Goal: Task Accomplishment & Management: Use online tool/utility

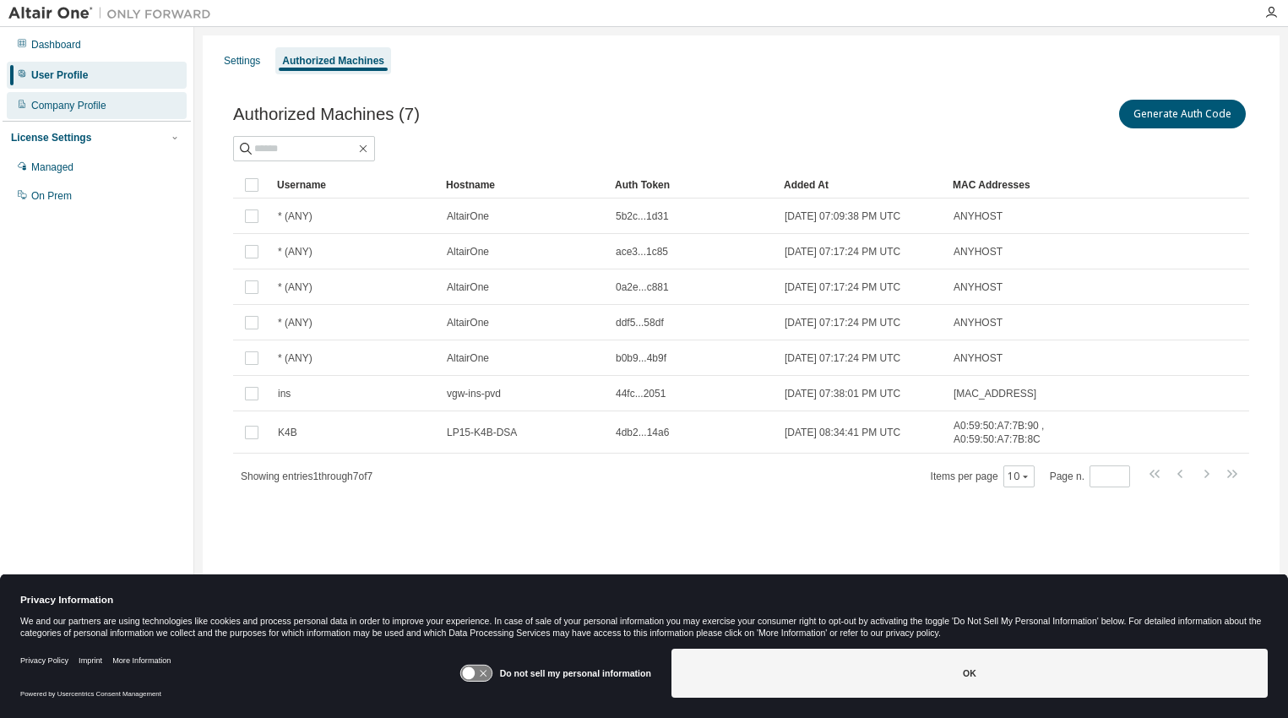
click at [47, 93] on div "Company Profile" at bounding box center [97, 105] width 180 height 27
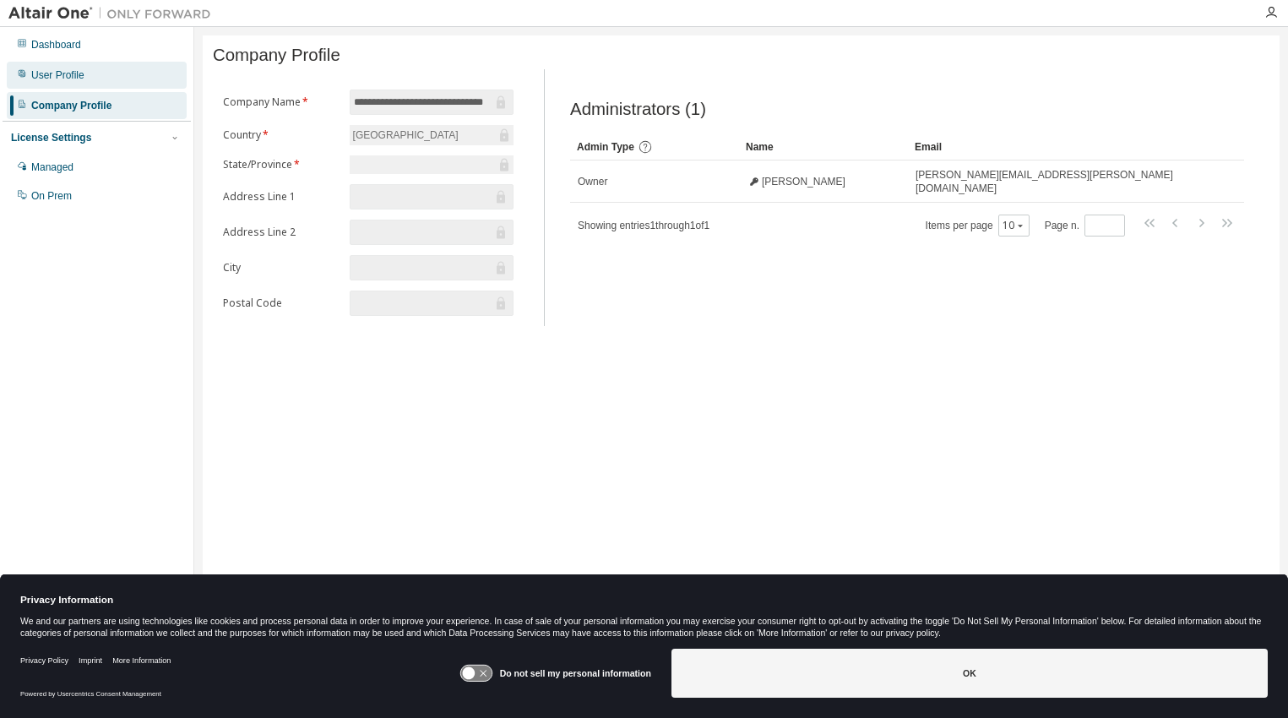
click at [68, 86] on div "User Profile" at bounding box center [97, 75] width 180 height 27
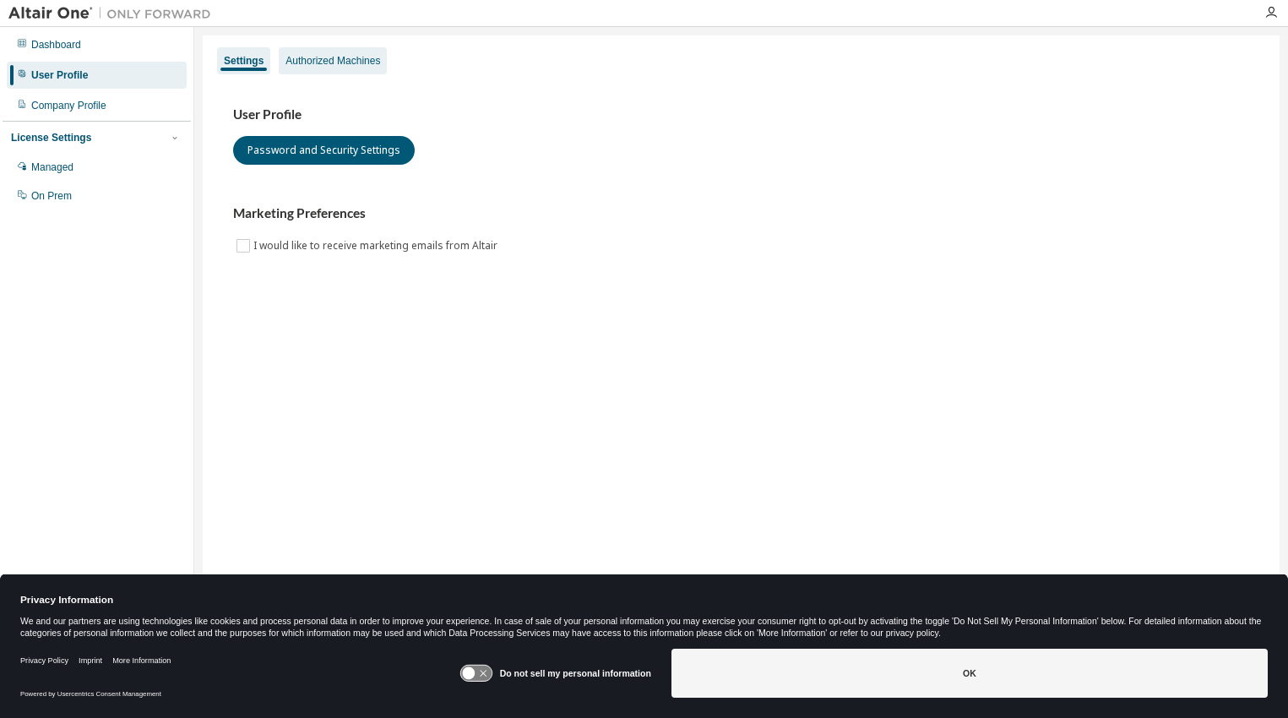
click at [359, 49] on div "Authorized Machines" at bounding box center [333, 60] width 108 height 27
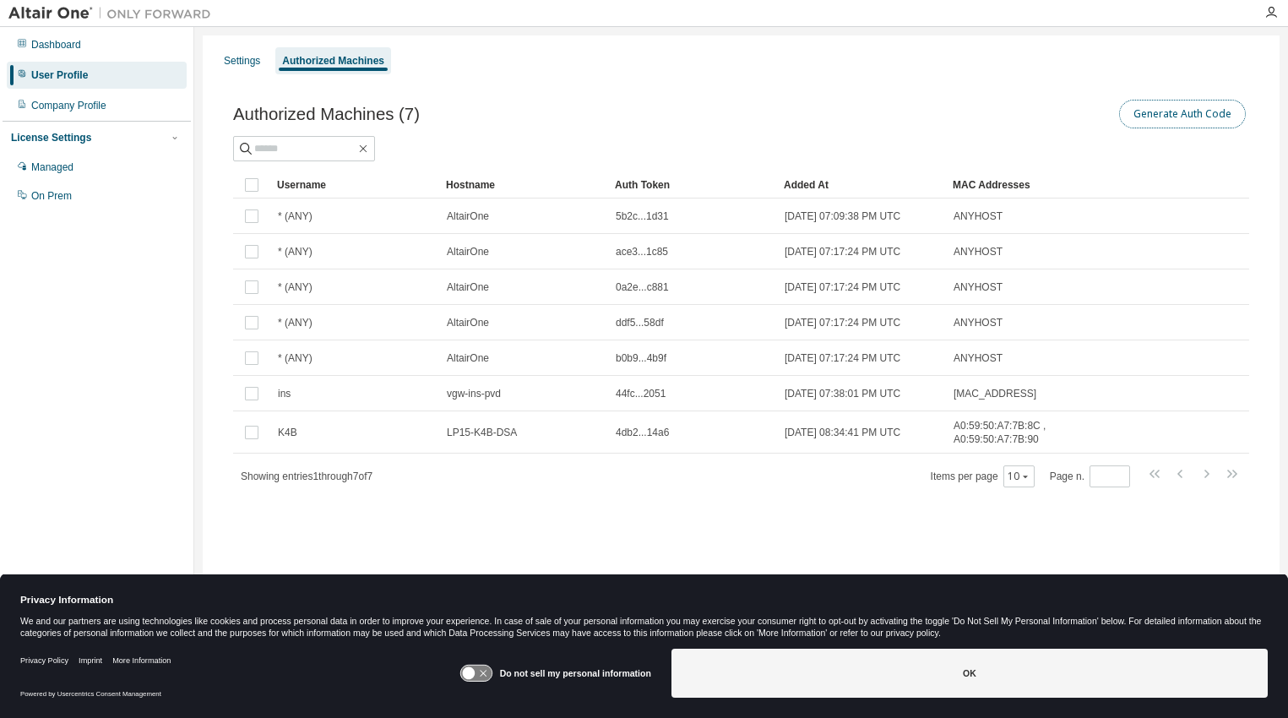
click at [1189, 127] on button "Generate Auth Code" at bounding box center [1182, 114] width 127 height 29
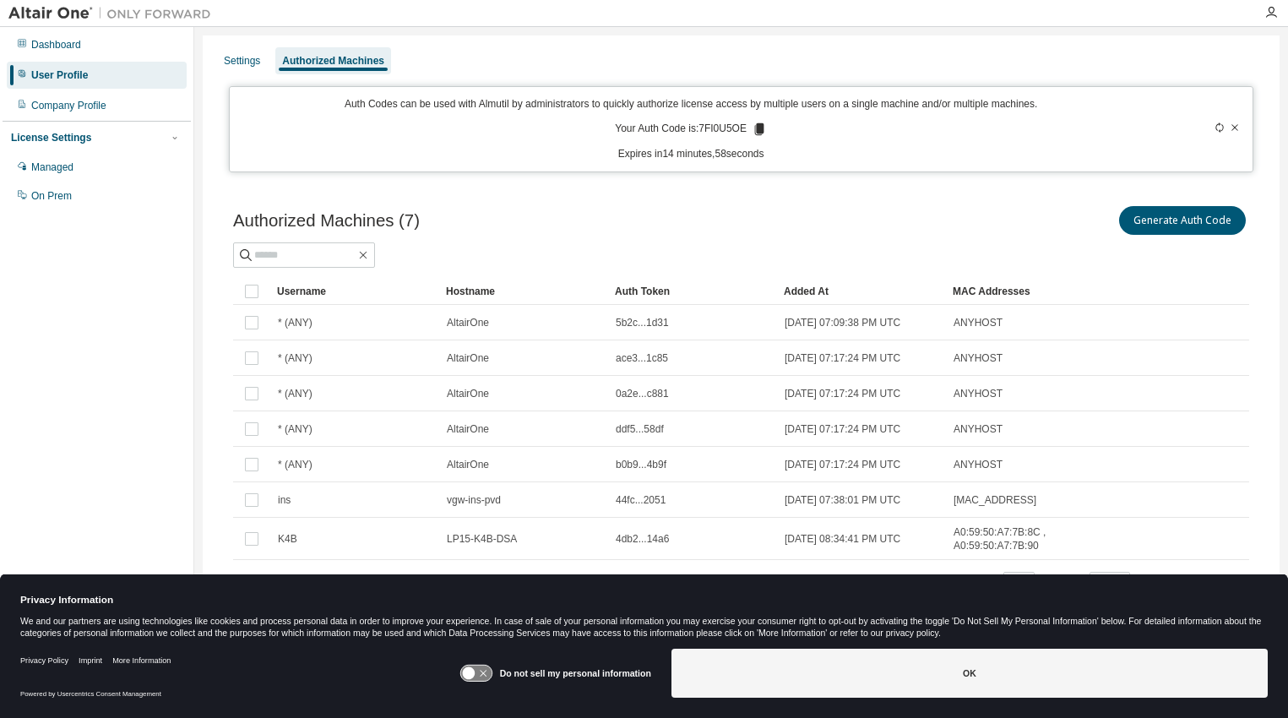
click at [712, 129] on p "Your Auth Code is: 7FI0U5OE" at bounding box center [691, 129] width 152 height 15
copy p "7FI0U5OE"
